Goal: Information Seeking & Learning: Check status

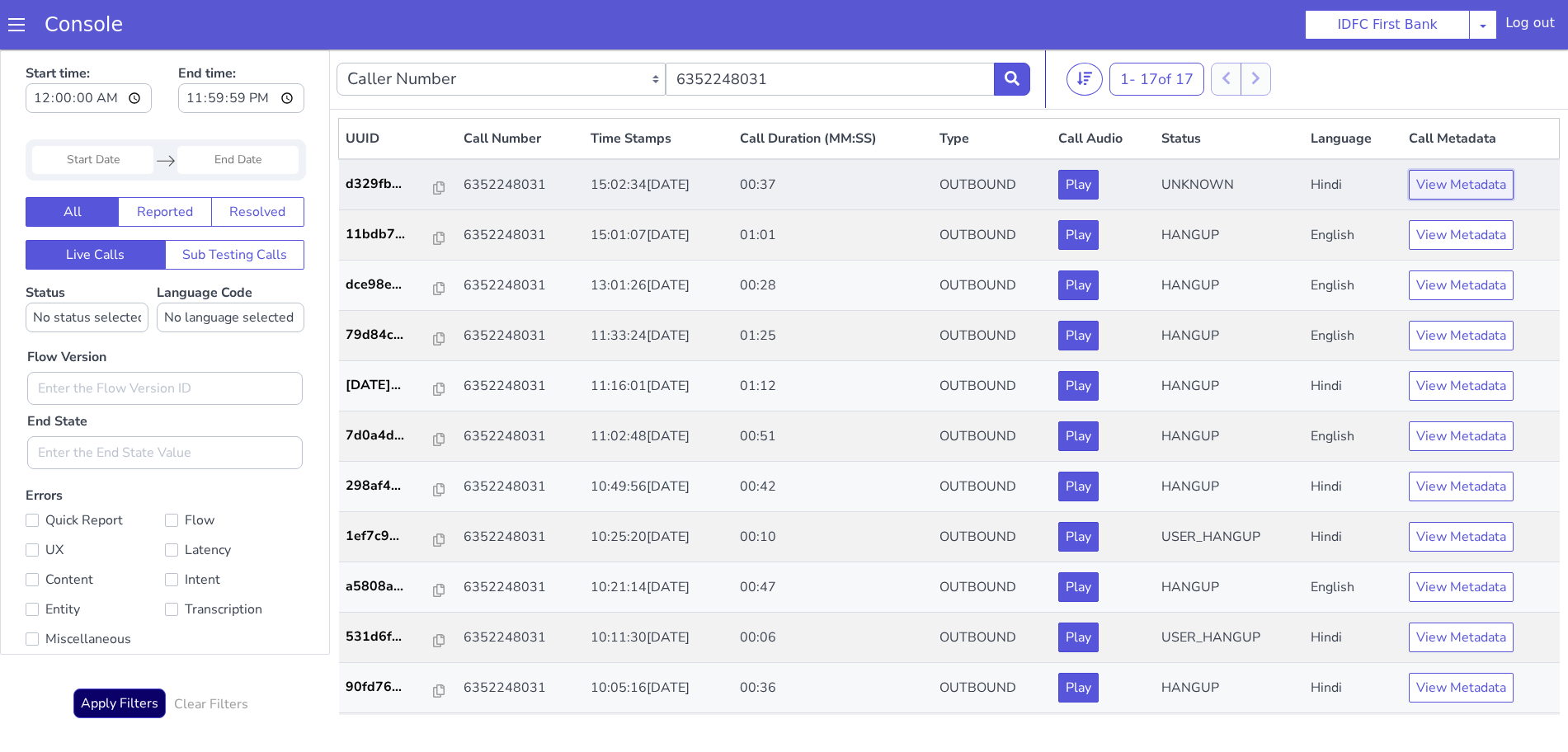
click at [1464, 171] on button "View Metadata" at bounding box center [1460, 185] width 105 height 30
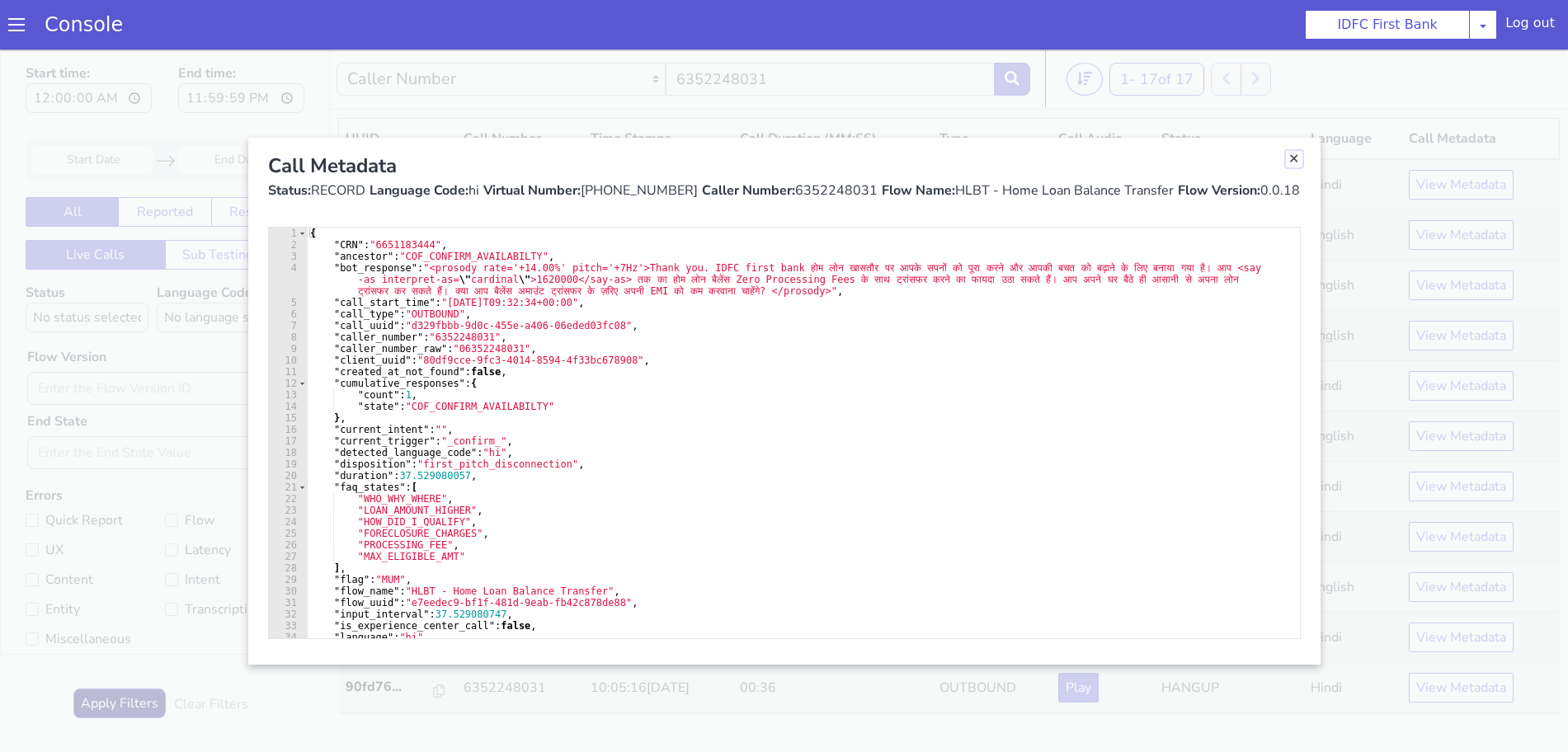
click at [1292, 158] on link "Close" at bounding box center [1294, 159] width 17 height 17
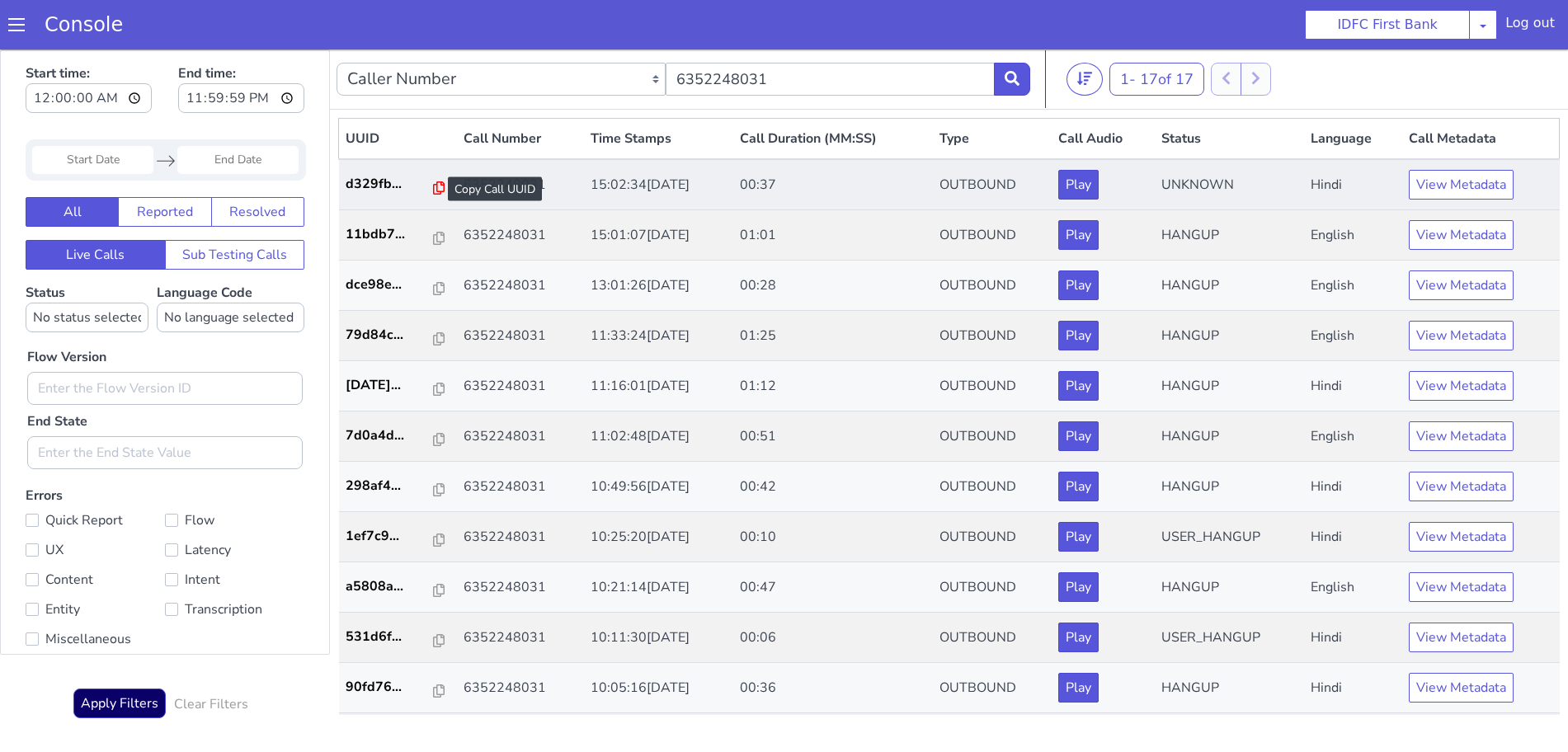
click at [433, 189] on icon at bounding box center [439, 188] width 11 height 13
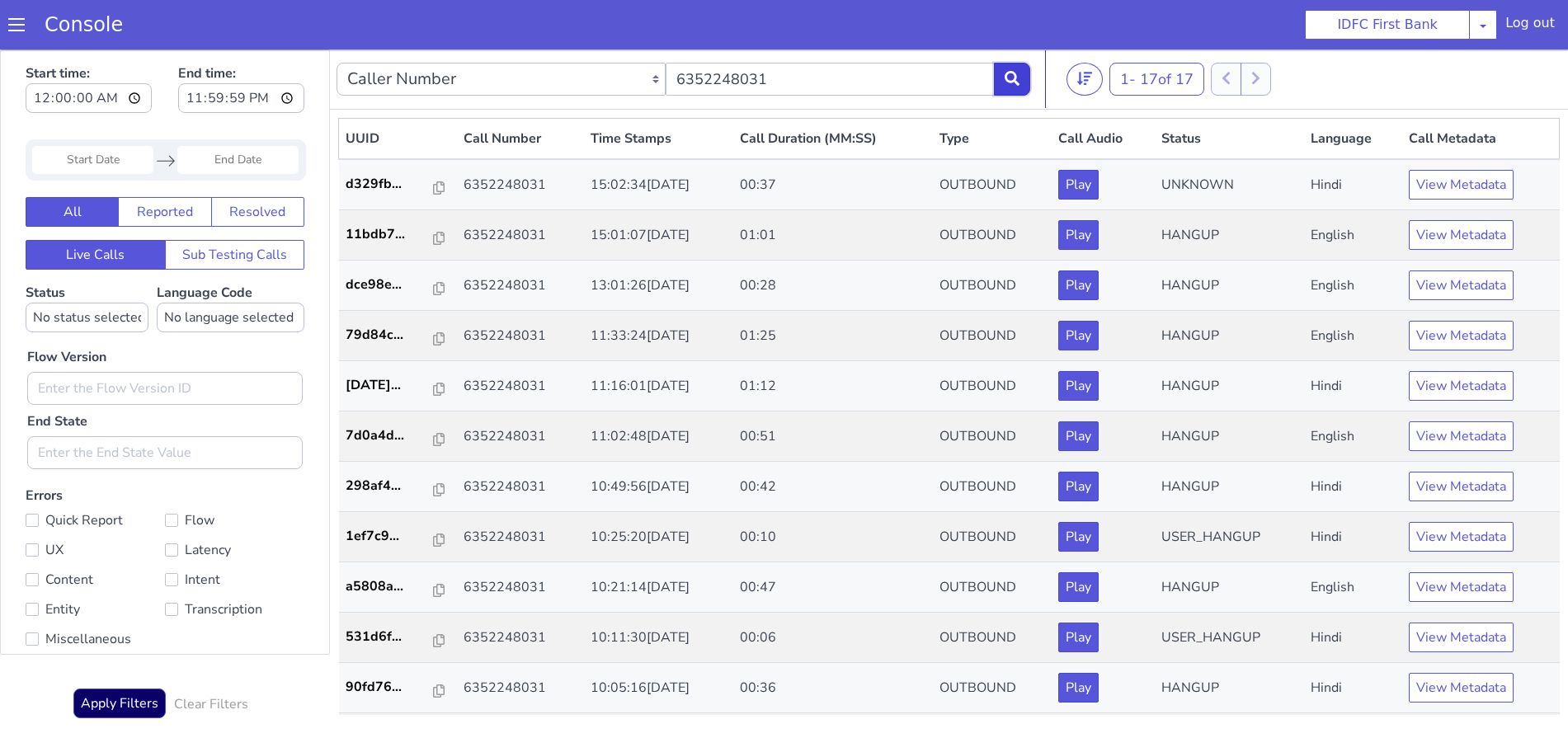
click at [1008, 82] on icon at bounding box center [1012, 78] width 15 height 15
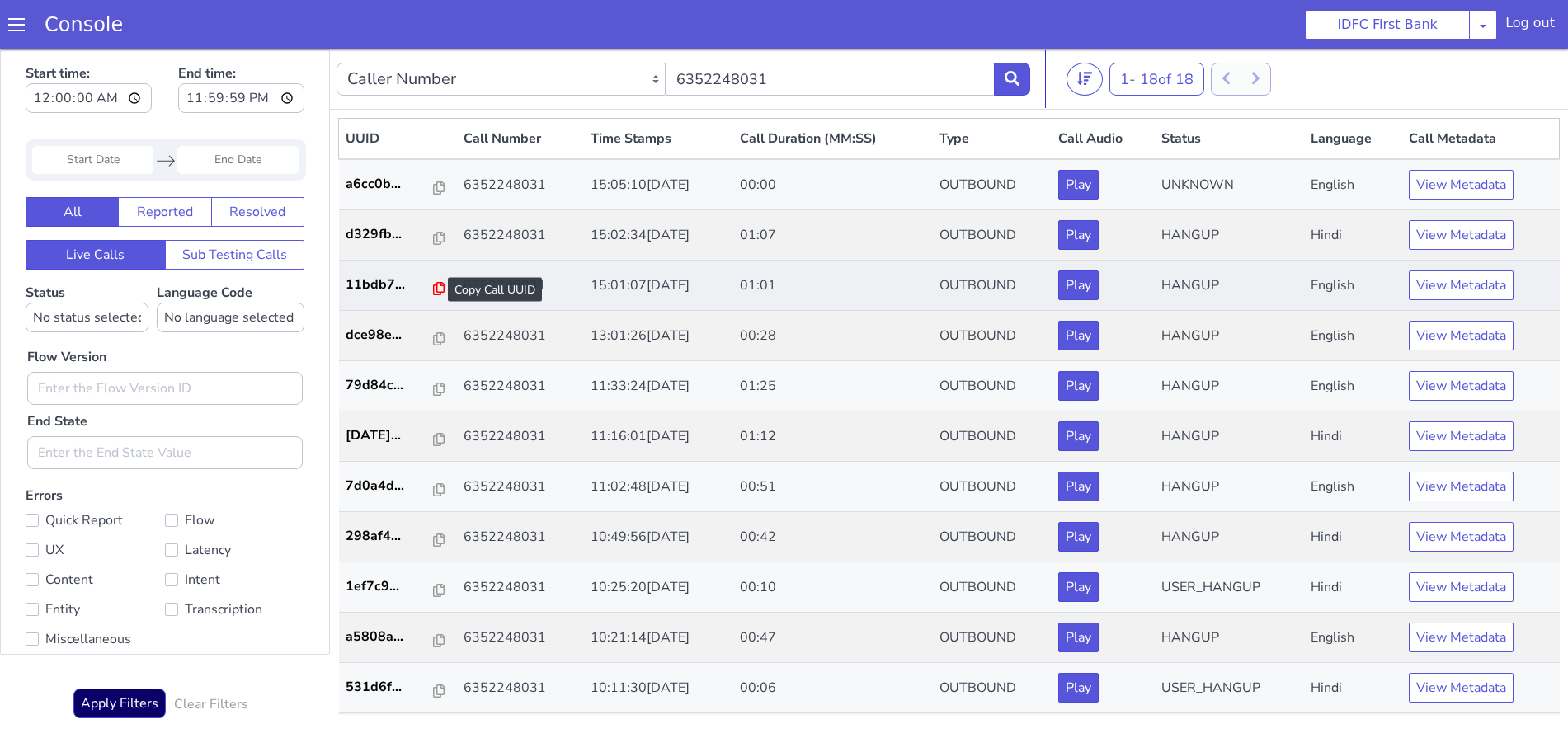
click at [433, 287] on icon at bounding box center [439, 288] width 11 height 13
